Goal: Transaction & Acquisition: Subscribe to service/newsletter

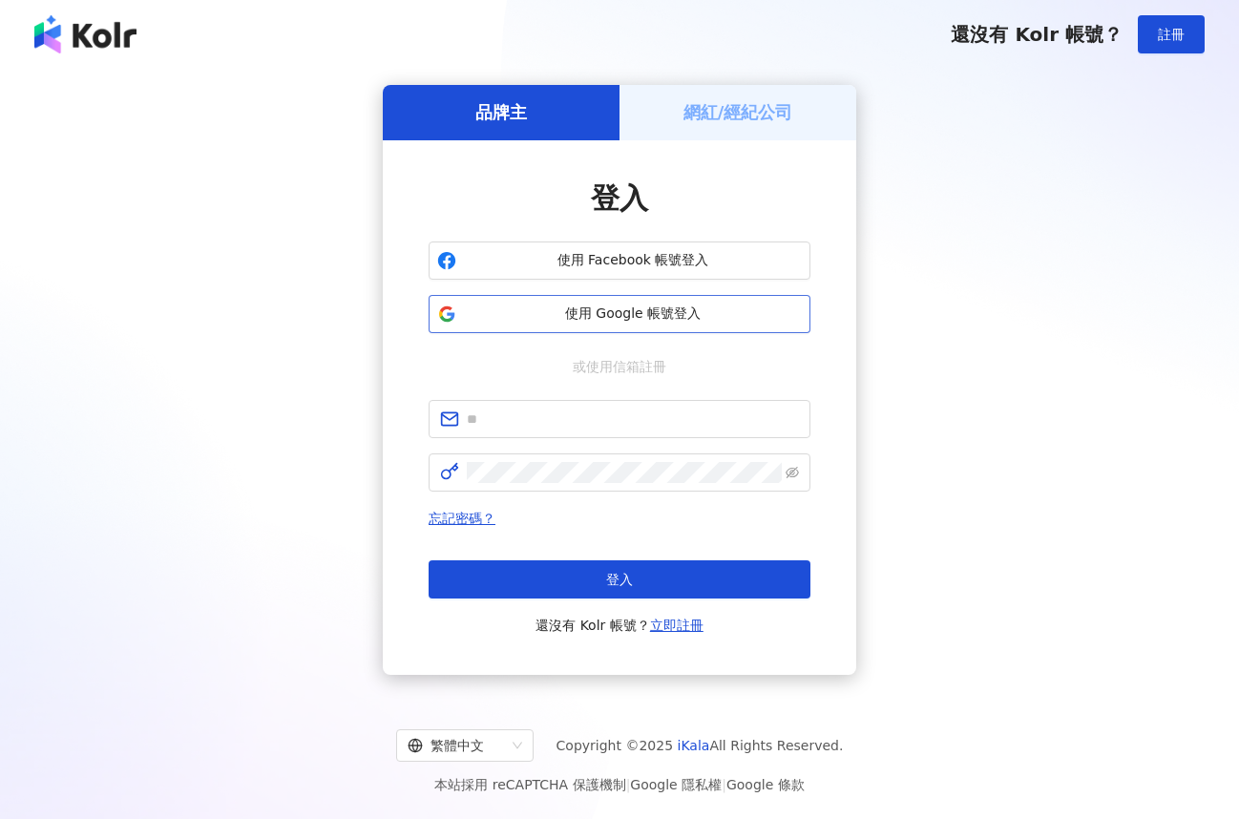
click at [671, 306] on span "使用 Google 帳號登入" at bounding box center [633, 314] width 338 height 19
click at [1172, 38] on span "註冊" at bounding box center [1171, 34] width 27 height 15
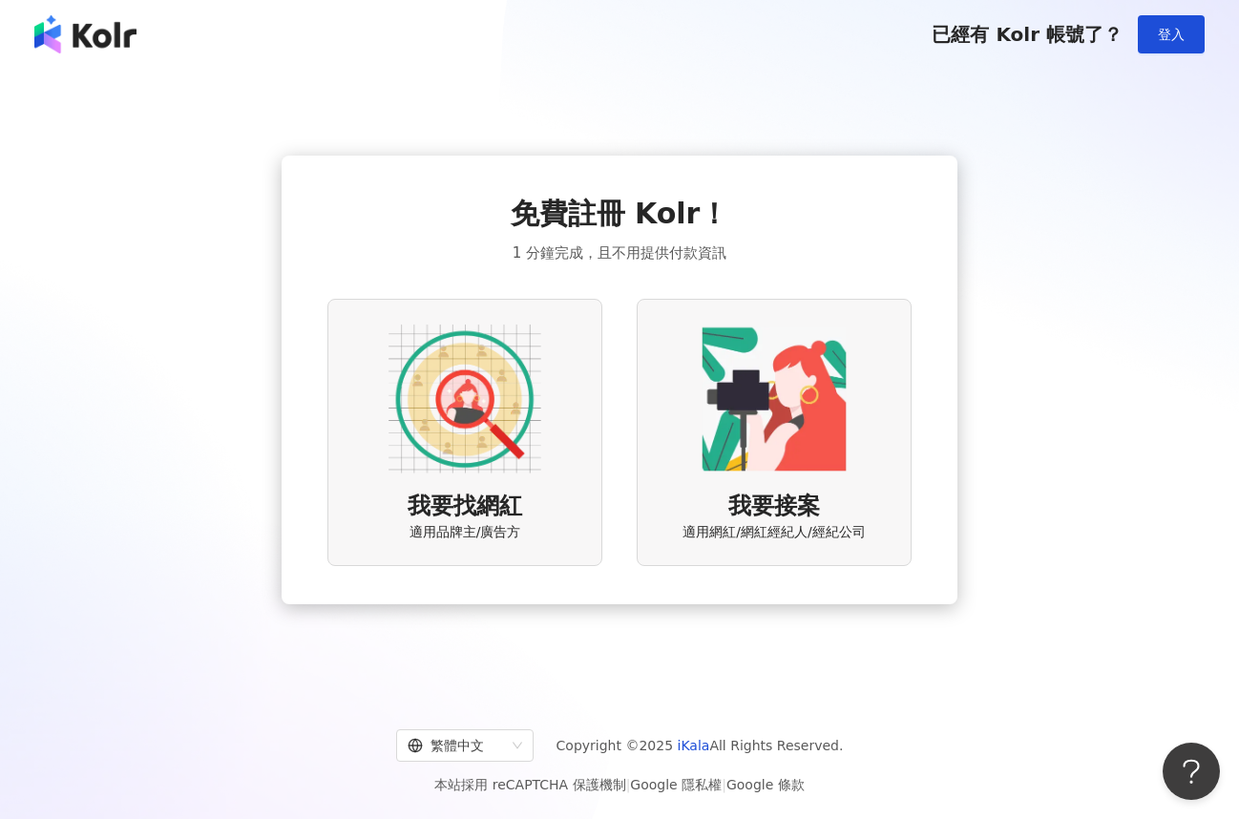
click at [493, 407] on img at bounding box center [465, 399] width 153 height 153
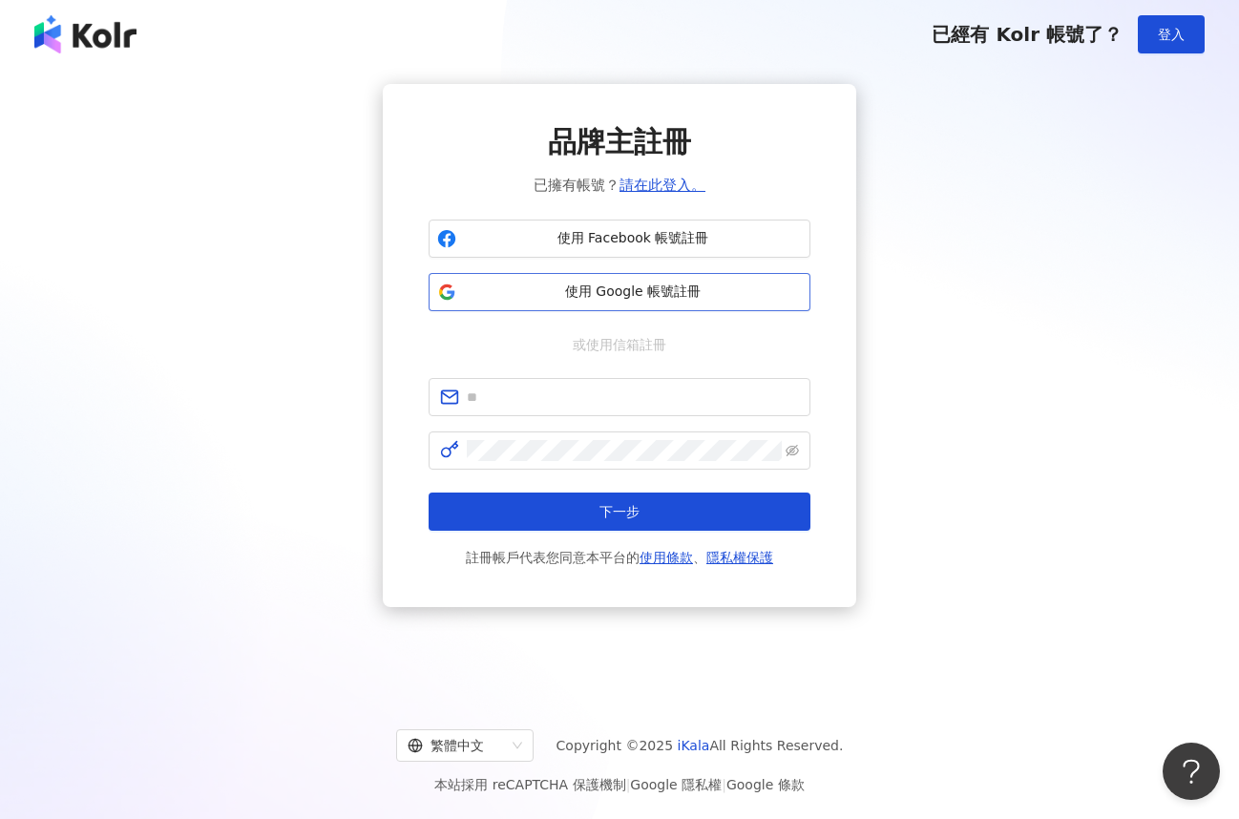
click at [590, 306] on button "使用 Google 帳號註冊" at bounding box center [620, 292] width 382 height 38
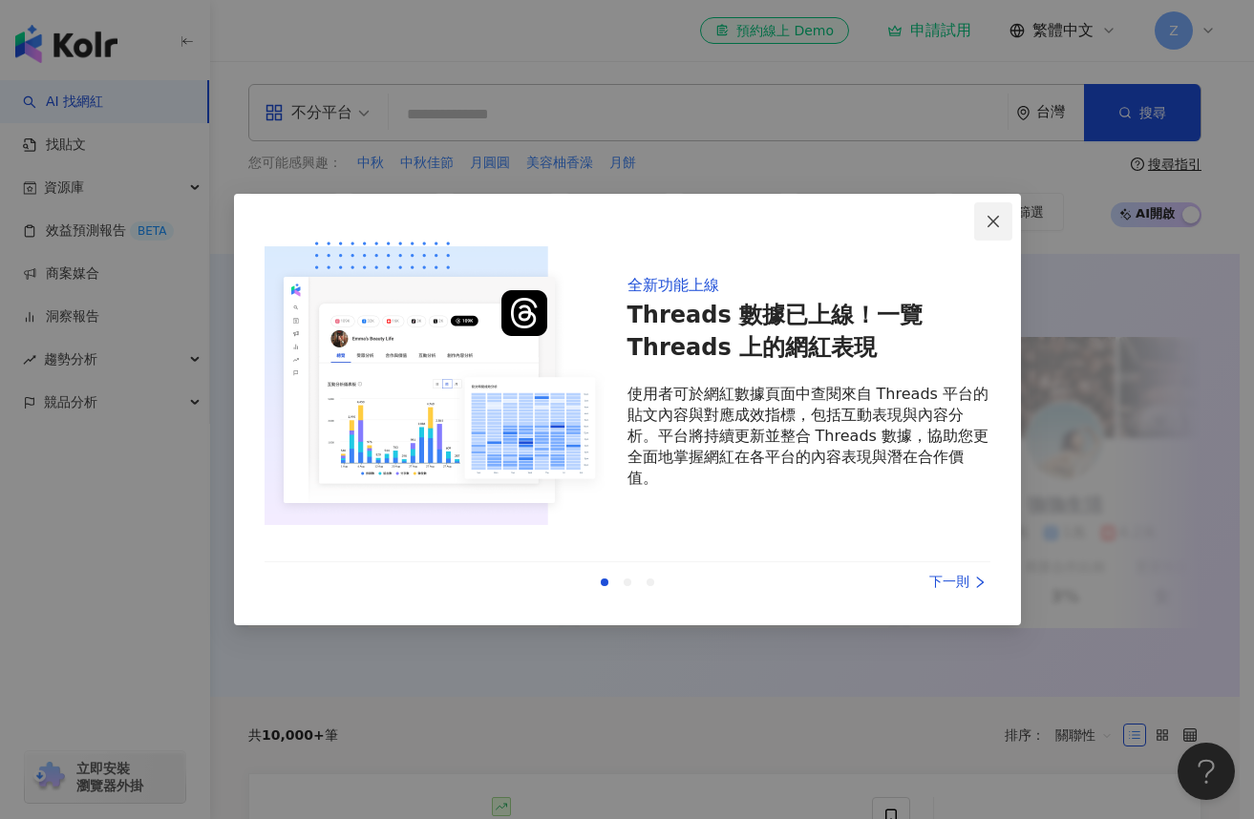
click at [989, 218] on icon "close" at bounding box center [992, 221] width 15 height 15
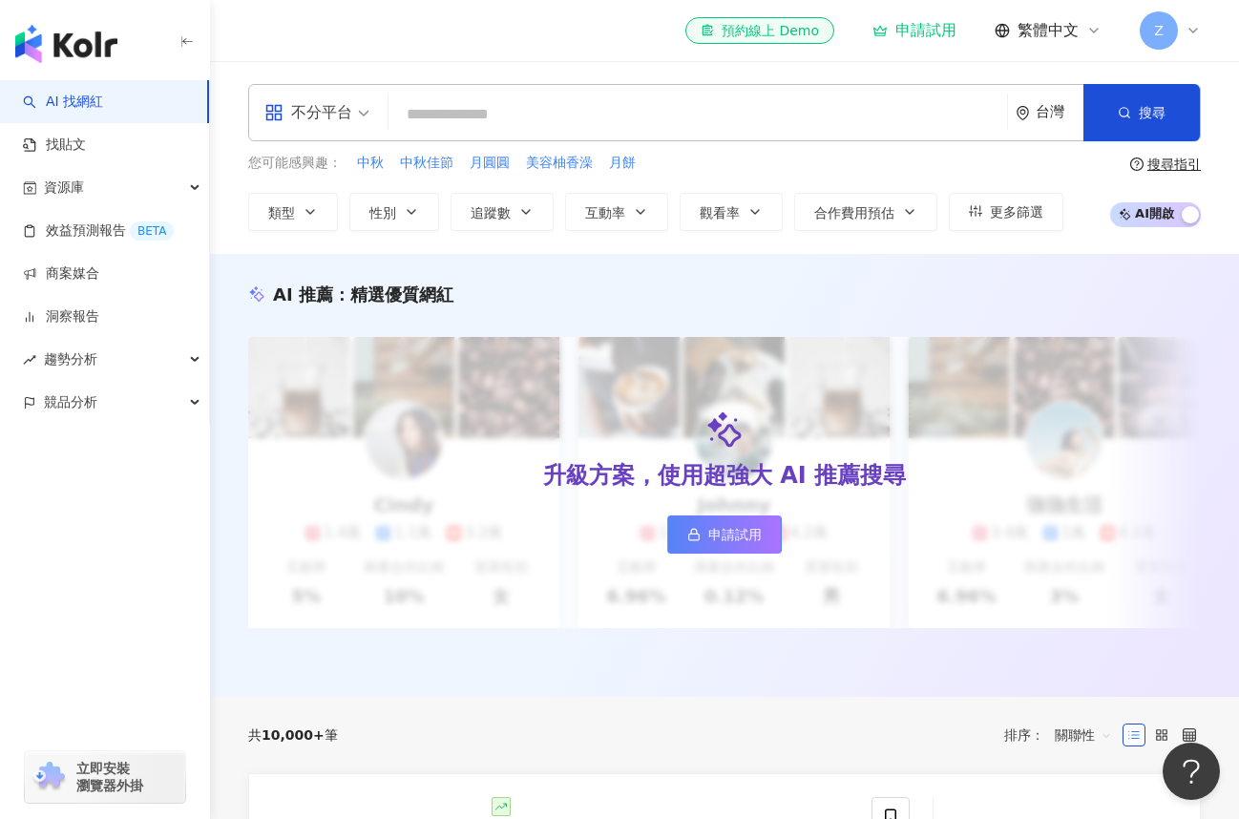
click at [71, 787] on div "立即安裝 瀏覽器外掛" at bounding box center [105, 777] width 160 height 52
